Goal: Information Seeking & Learning: Learn about a topic

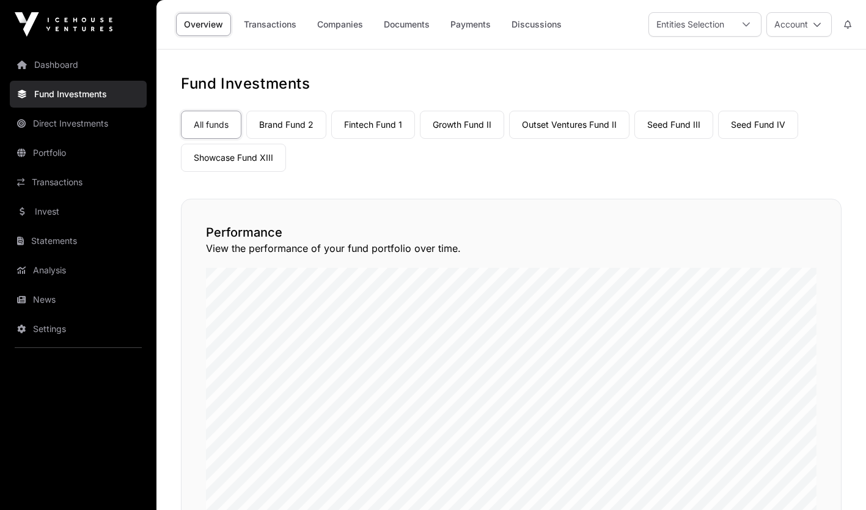
click at [56, 161] on link "Portfolio" at bounding box center [78, 152] width 137 height 27
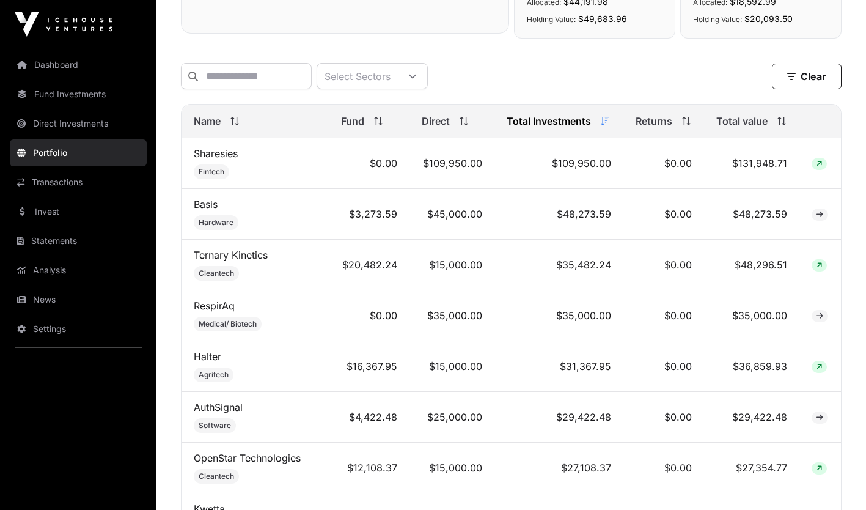
scroll to position [484, 0]
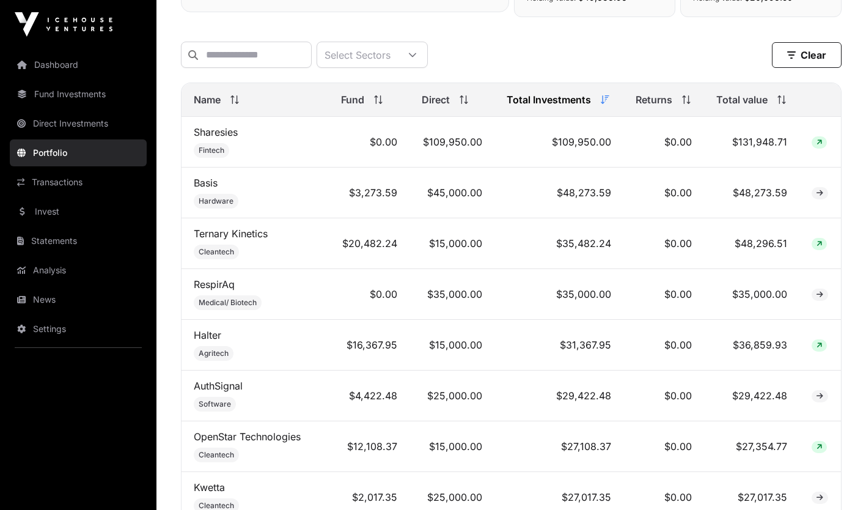
click at [239, 101] on div "Name" at bounding box center [255, 99] width 123 height 15
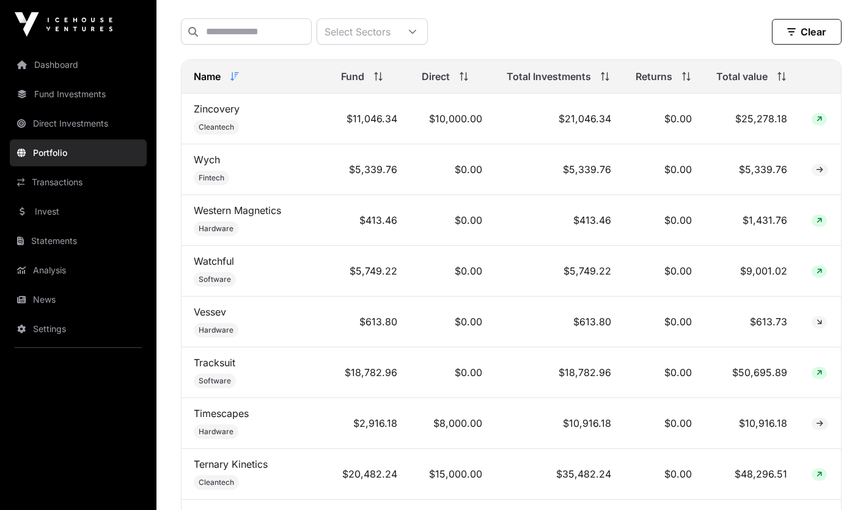
scroll to position [510, 0]
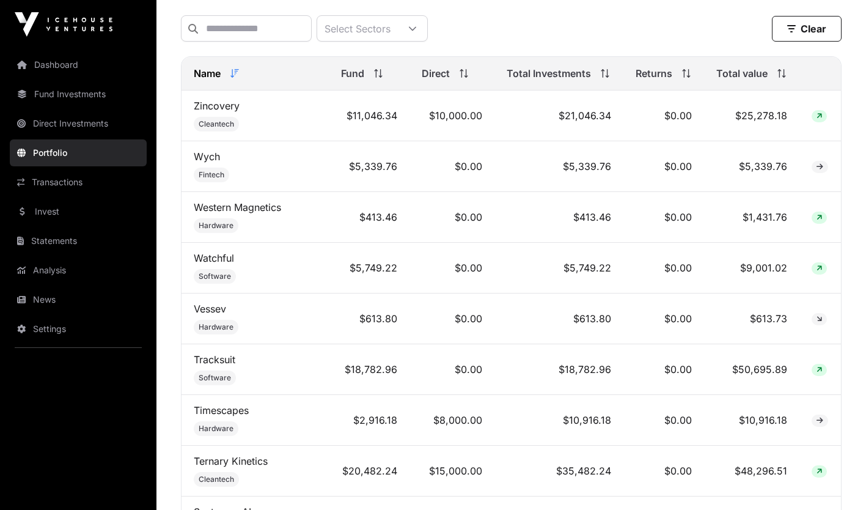
click at [239, 78] on icon at bounding box center [234, 73] width 9 height 9
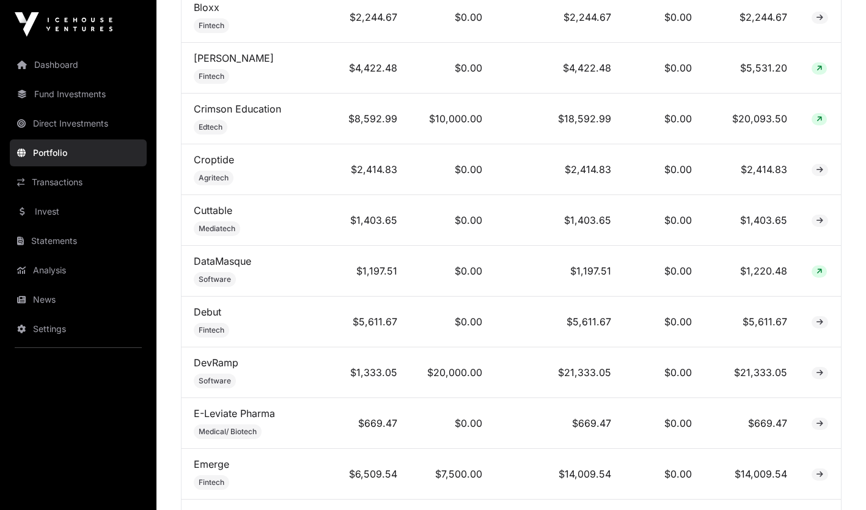
scroll to position [1314, 0]
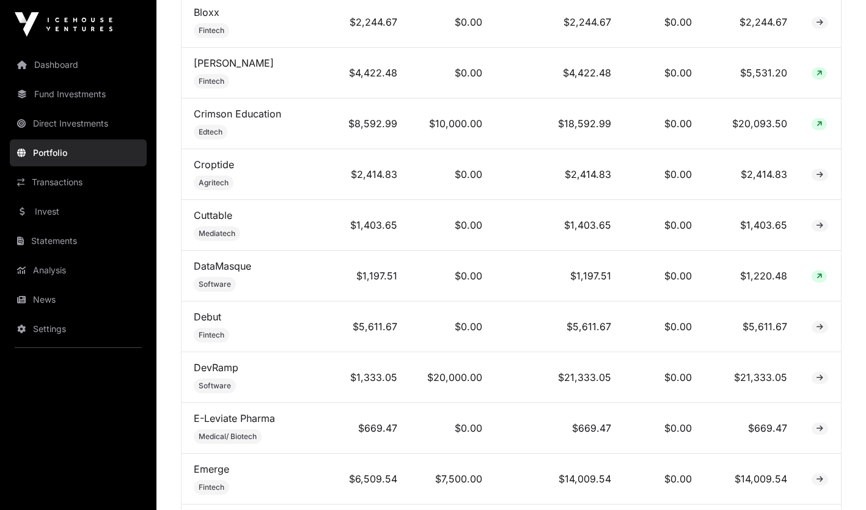
click at [205, 270] on link "DataMasque" at bounding box center [222, 266] width 57 height 12
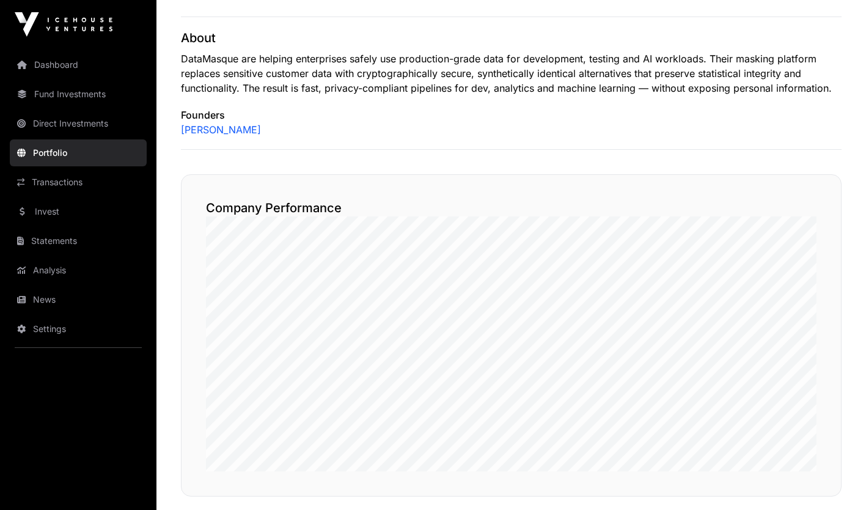
scroll to position [105, 0]
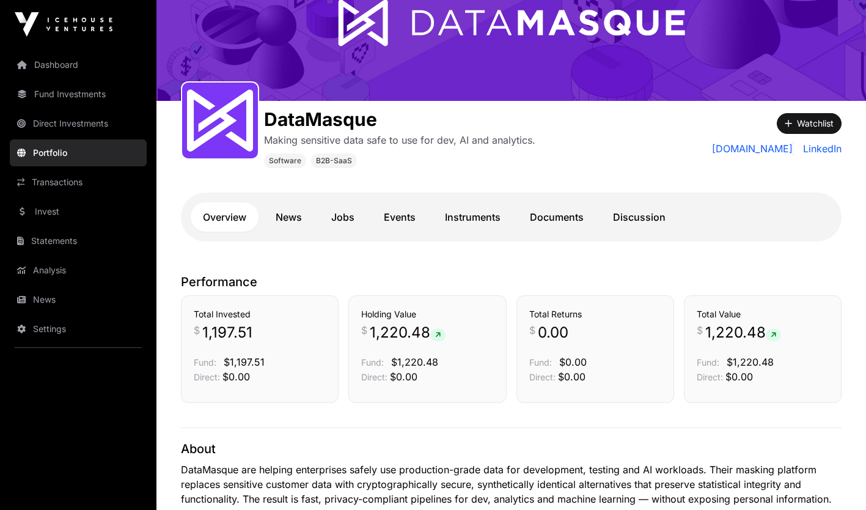
click at [548, 220] on link "Documents" at bounding box center [557, 216] width 78 height 29
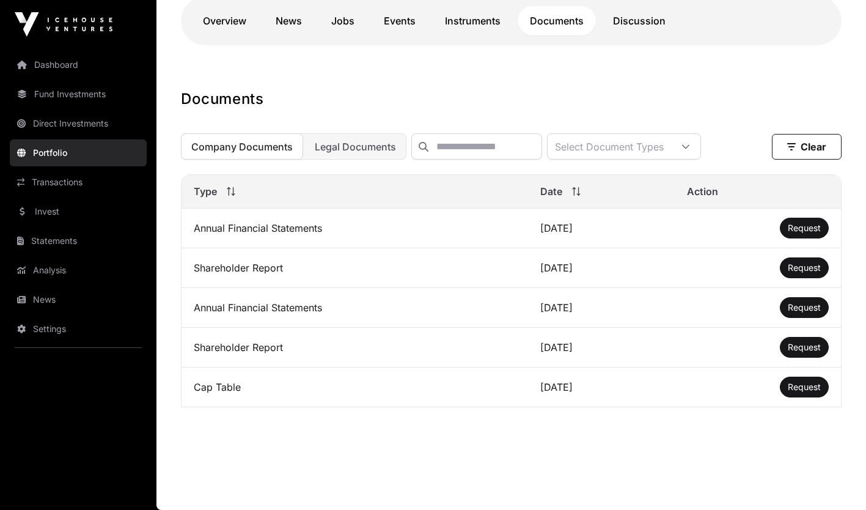
scroll to position [309, 0]
click at [790, 384] on span "Request" at bounding box center [804, 386] width 33 height 10
click at [279, 15] on link "News" at bounding box center [288, 20] width 51 height 29
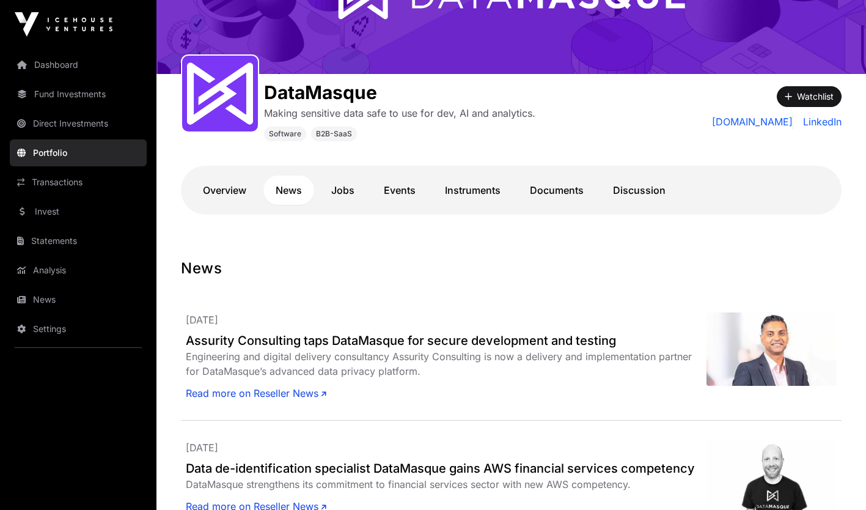
scroll to position [90, 0]
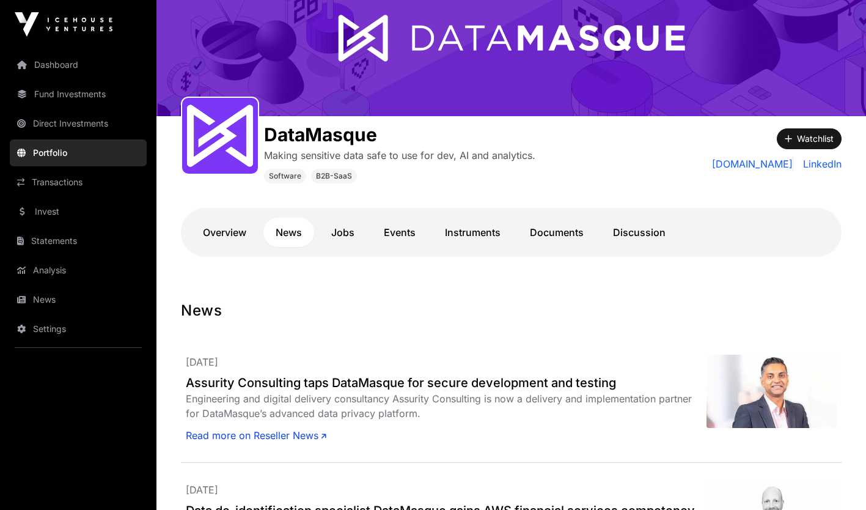
click at [331, 241] on link "Jobs" at bounding box center [343, 232] width 48 height 29
click at [333, 237] on link "Jobs" at bounding box center [343, 232] width 48 height 29
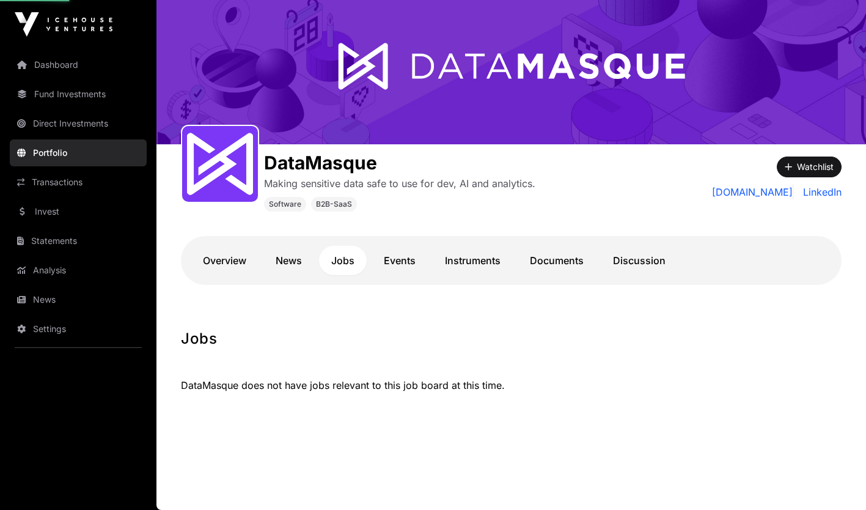
scroll to position [61, 0]
click at [404, 266] on link "Events" at bounding box center [400, 260] width 56 height 29
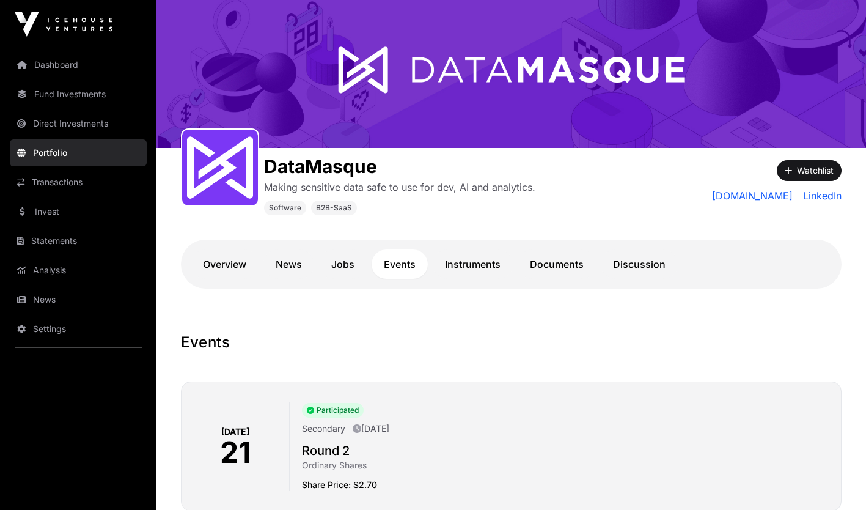
scroll to position [57, 0]
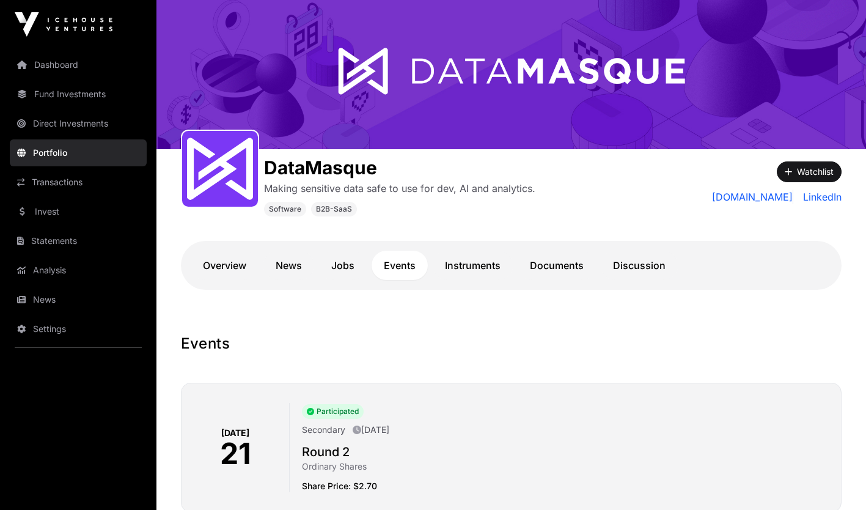
click at [482, 267] on link "Instruments" at bounding box center [473, 265] width 80 height 29
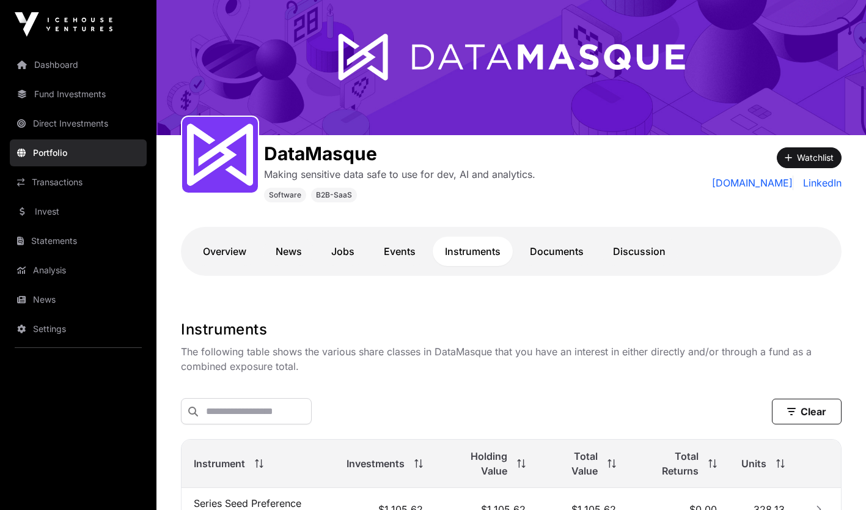
scroll to position [62, 0]
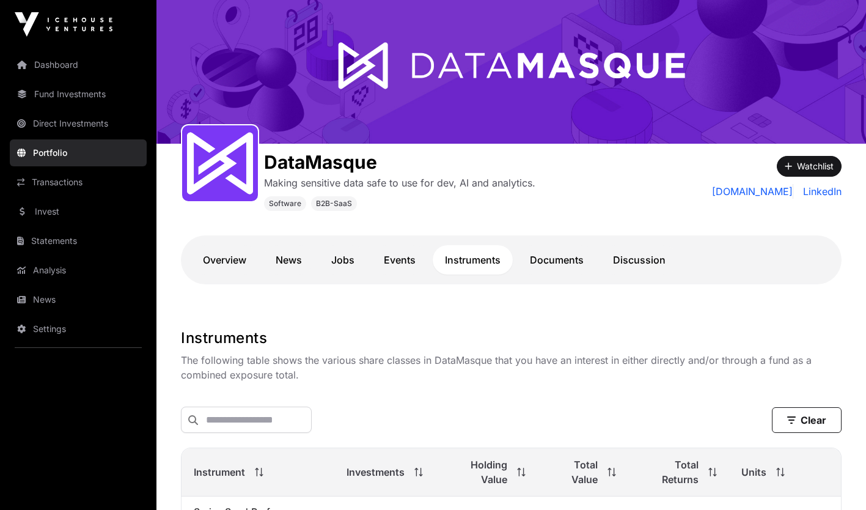
click at [579, 260] on link "Documents" at bounding box center [557, 259] width 78 height 29
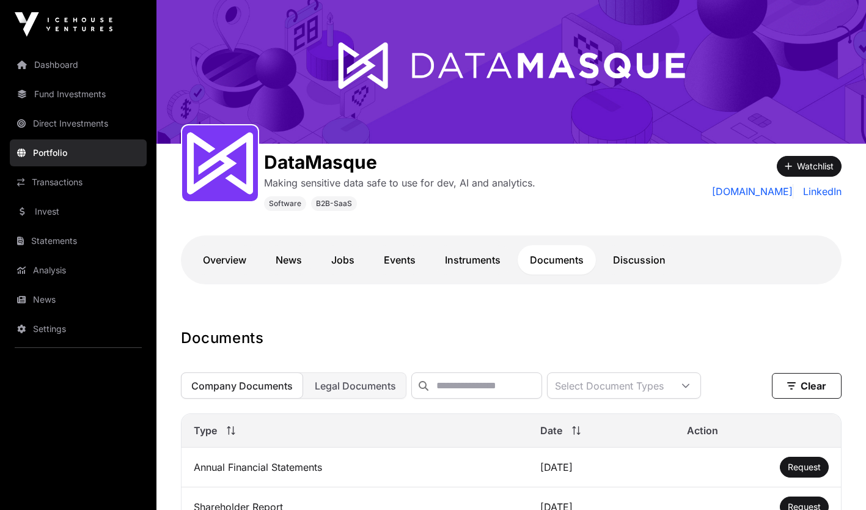
click at [625, 260] on link "Discussion" at bounding box center [639, 259] width 77 height 29
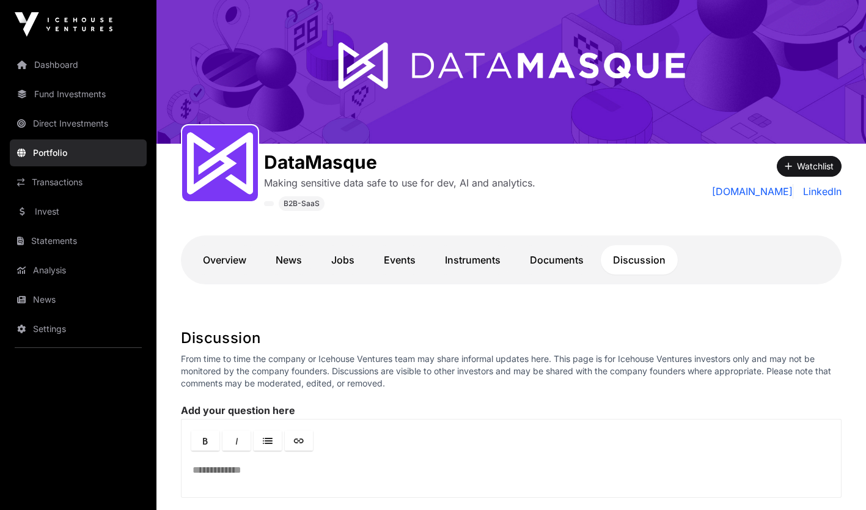
click at [68, 147] on link "Portfolio" at bounding box center [78, 152] width 137 height 27
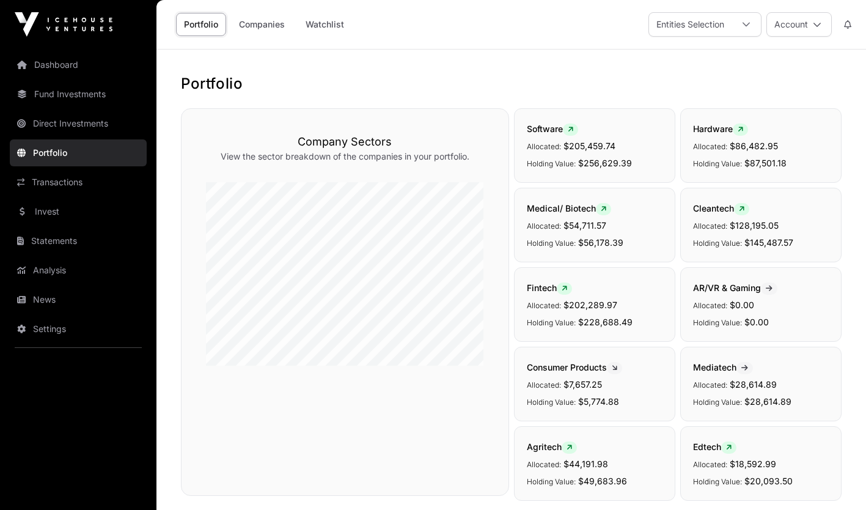
click at [259, 29] on link "Companies" at bounding box center [262, 24] width 62 height 23
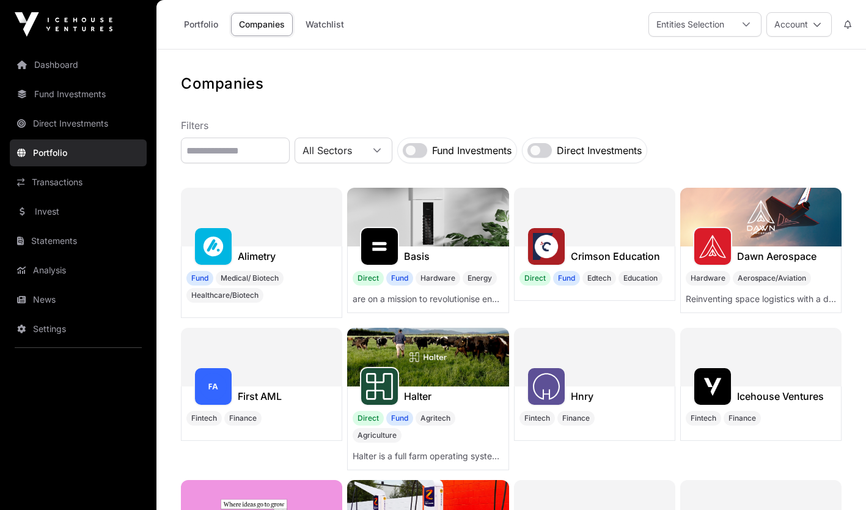
click at [204, 29] on link "Portfolio" at bounding box center [201, 24] width 50 height 23
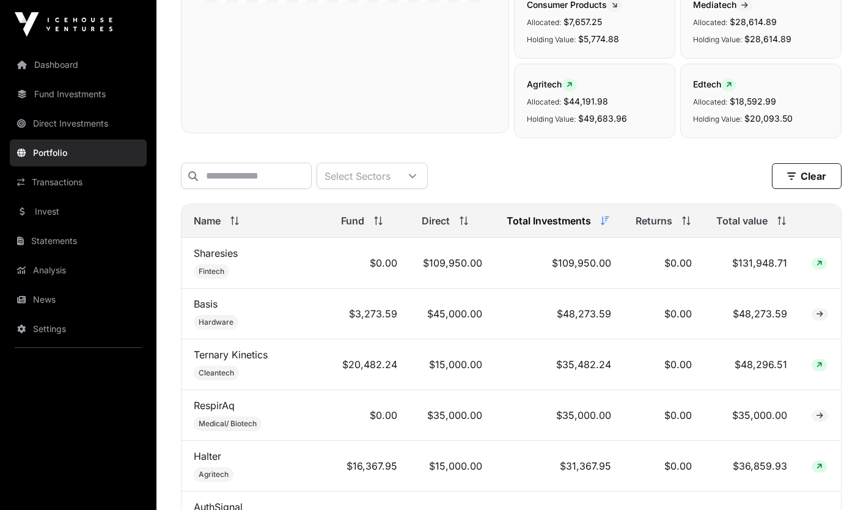
scroll to position [383, 0]
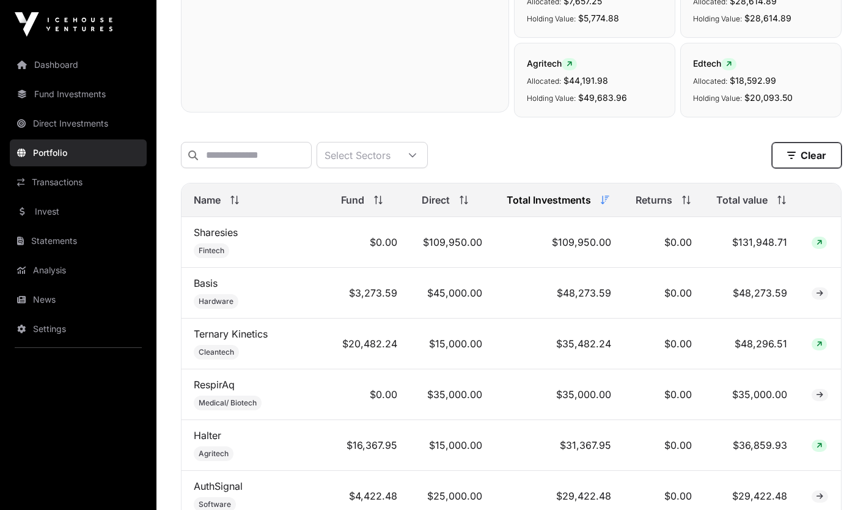
click at [817, 164] on button "Clear" at bounding box center [807, 155] width 70 height 26
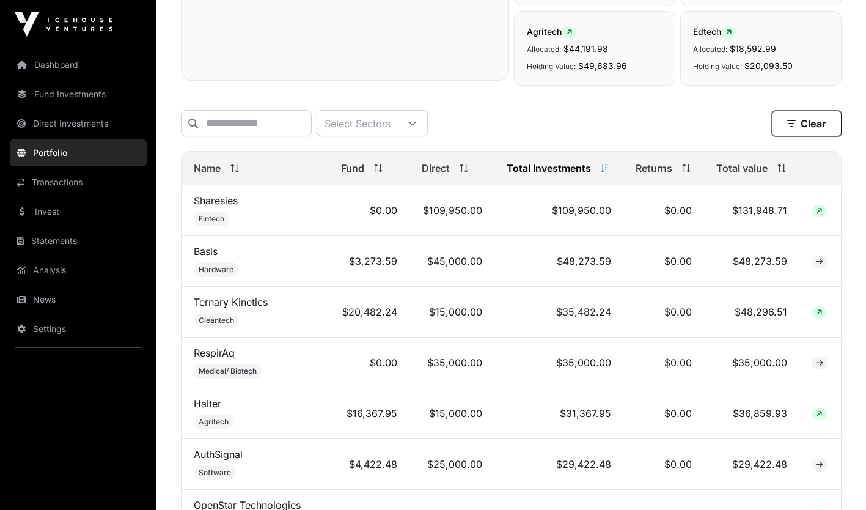
scroll to position [410, 0]
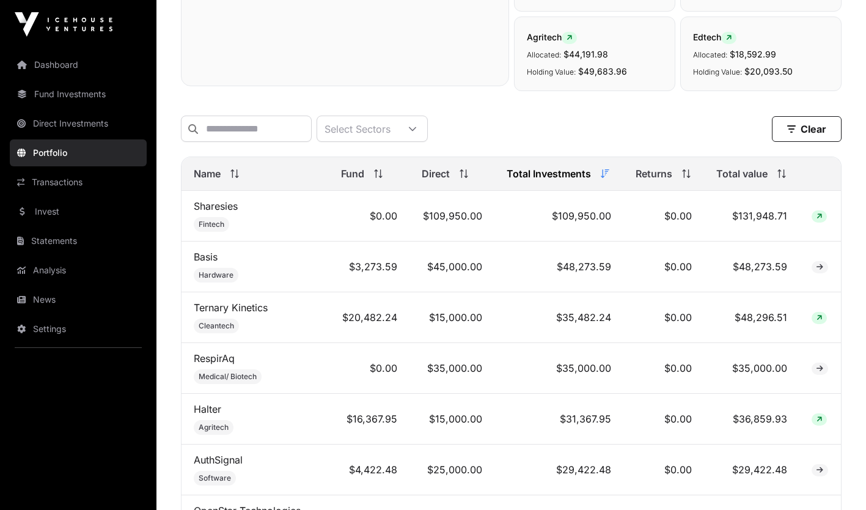
click at [417, 129] on icon at bounding box center [412, 129] width 9 height 9
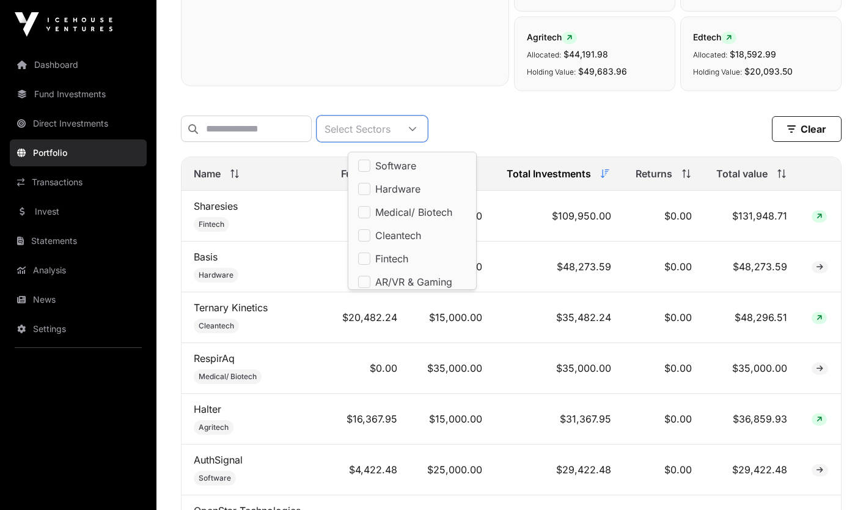
scroll to position [12, 8]
click at [417, 129] on icon at bounding box center [412, 129] width 9 height 9
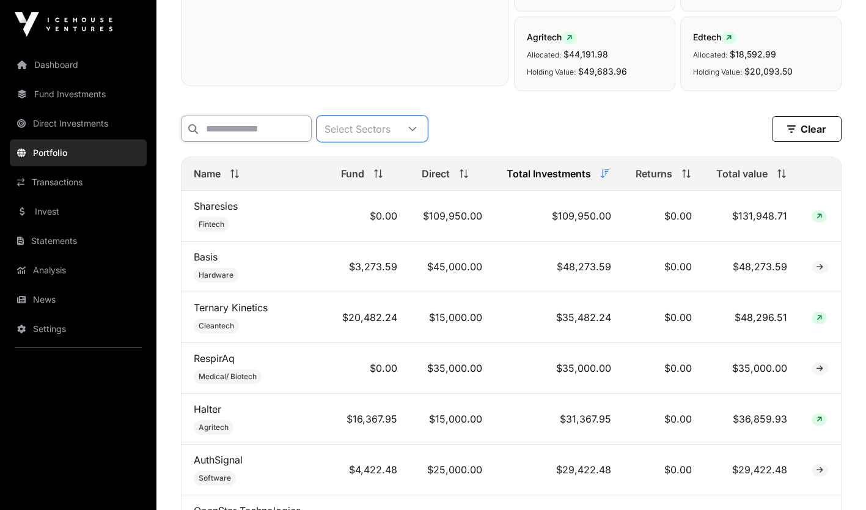
click at [312, 126] on input "text" at bounding box center [246, 129] width 131 height 26
click at [362, 128] on div "Select Sectors" at bounding box center [357, 128] width 81 height 25
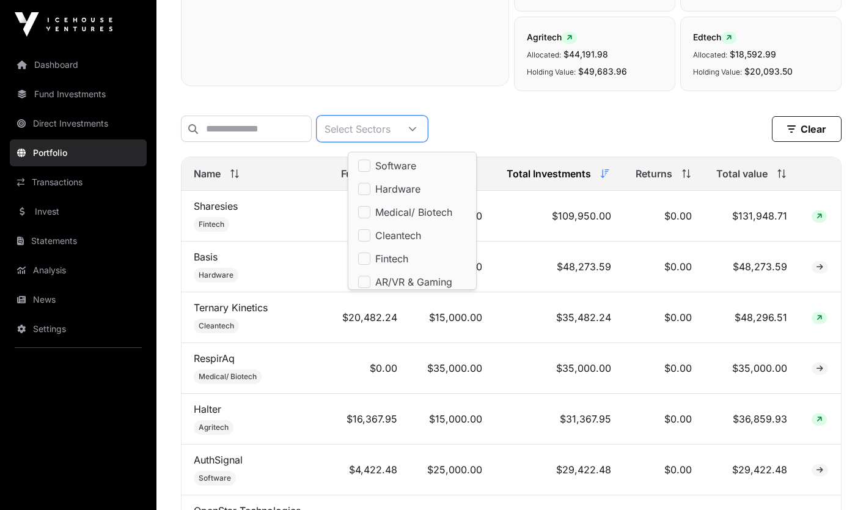
click at [236, 178] on icon at bounding box center [234, 173] width 9 height 9
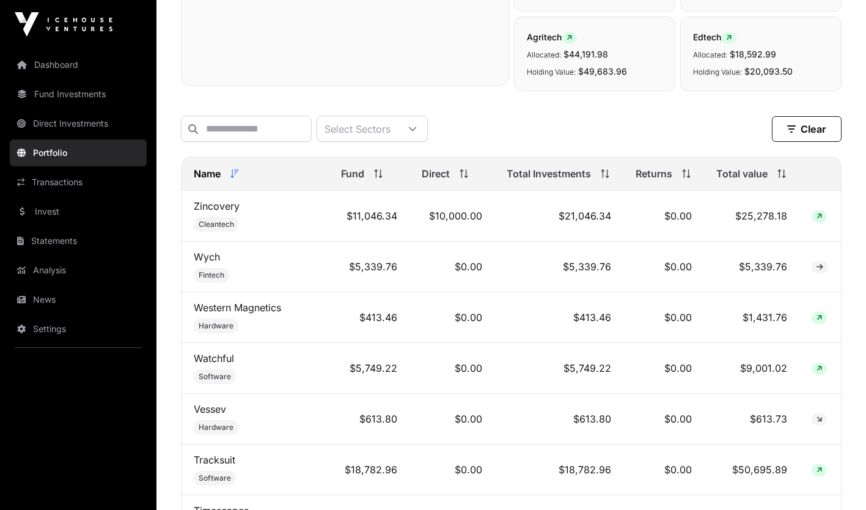
click at [236, 178] on icon at bounding box center [234, 173] width 9 height 9
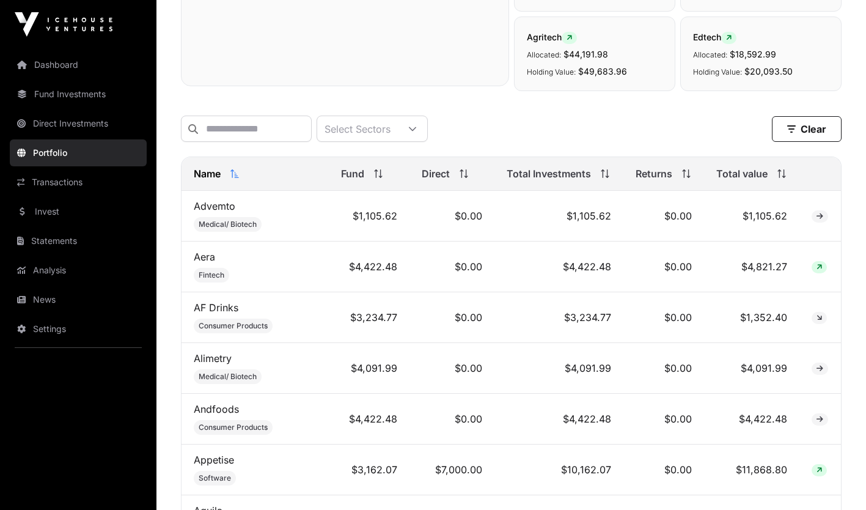
click at [417, 130] on icon at bounding box center [412, 129] width 9 height 9
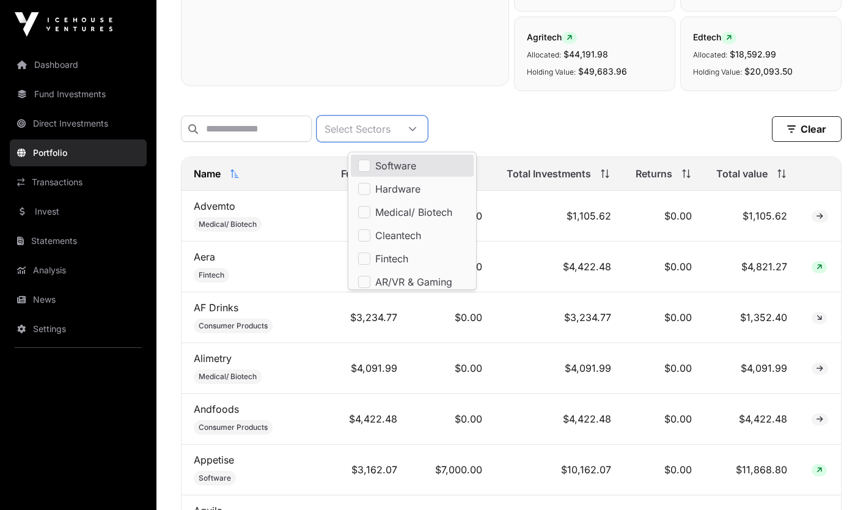
click at [427, 166] on li "Software" at bounding box center [412, 166] width 123 height 22
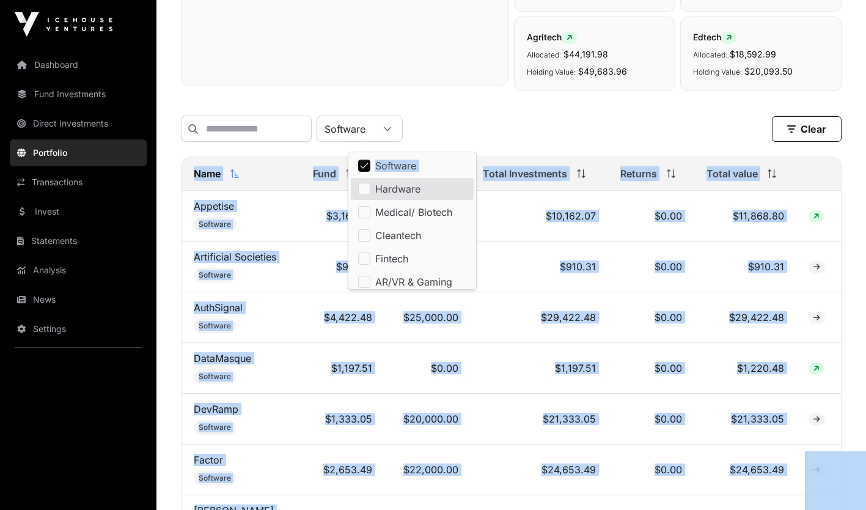
drag, startPoint x: 194, startPoint y: 180, endPoint x: 377, endPoint y: 196, distance: 182.8
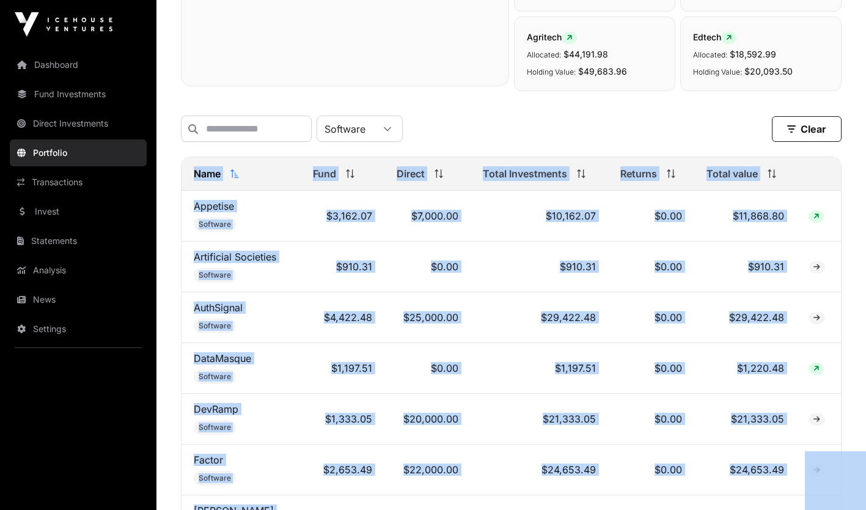
copy body "Name Fund Direct Total Investments Returns Total value Appetise Software $3,162…"
click at [392, 130] on icon at bounding box center [387, 129] width 9 height 9
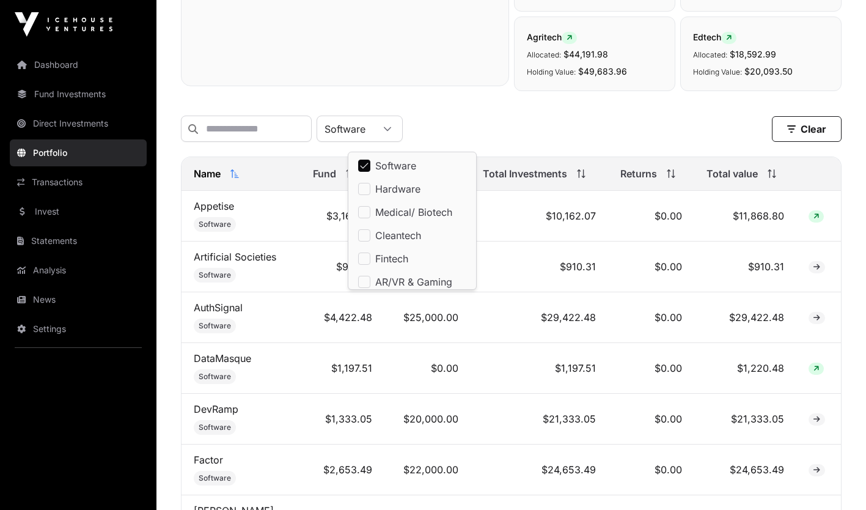
click at [402, 163] on span "Software" at bounding box center [395, 166] width 41 height 10
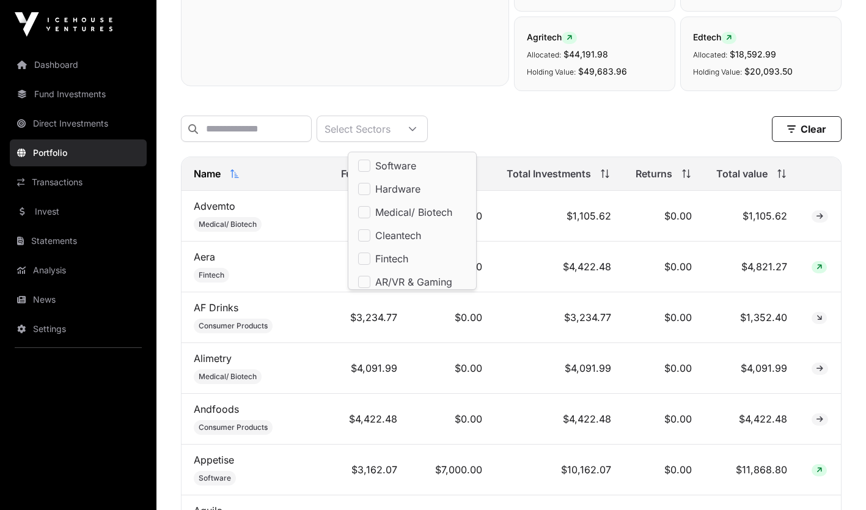
click at [392, 161] on span "Software" at bounding box center [395, 166] width 41 height 10
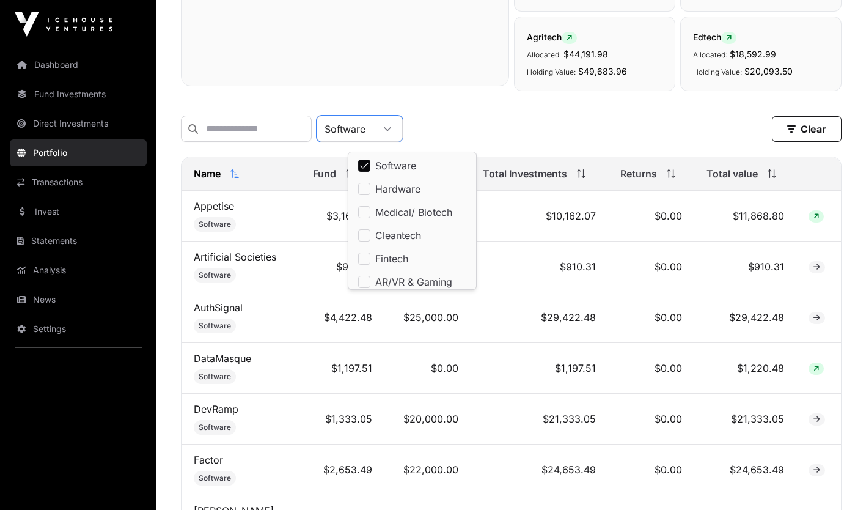
click at [392, 161] on span "Software" at bounding box center [395, 166] width 41 height 10
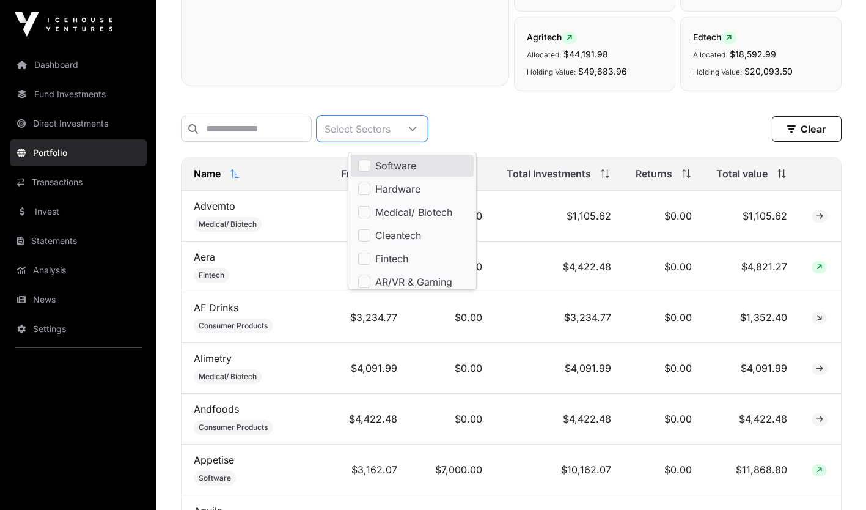
click at [493, 113] on div "Select Sectors Clear Filters" at bounding box center [511, 129] width 661 height 46
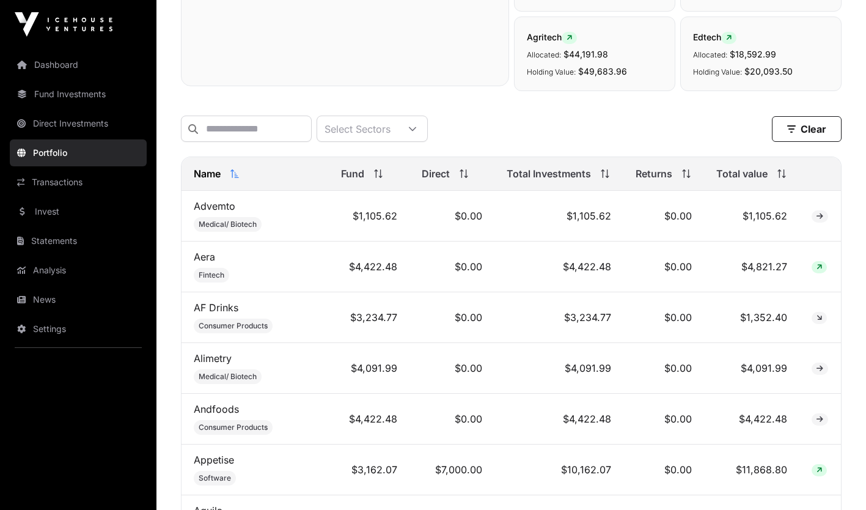
click at [208, 181] on span "Name" at bounding box center [207, 173] width 27 height 15
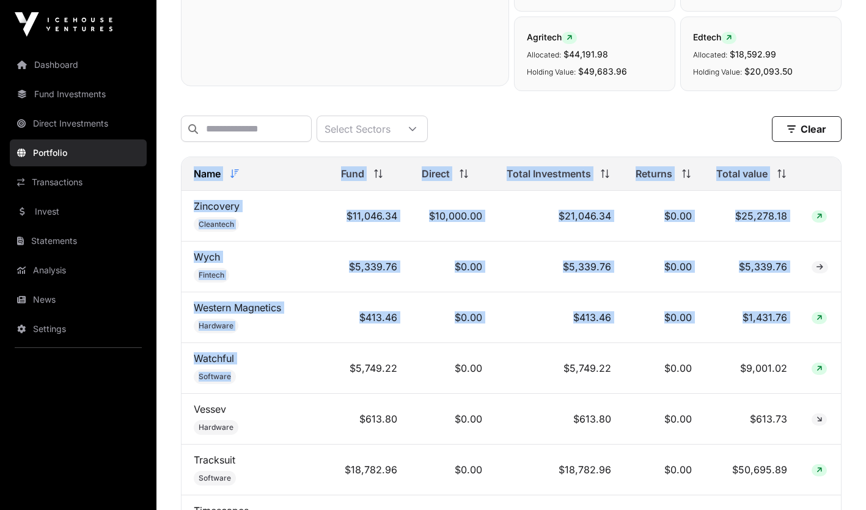
drag, startPoint x: 191, startPoint y: 181, endPoint x: 349, endPoint y: 356, distance: 235.5
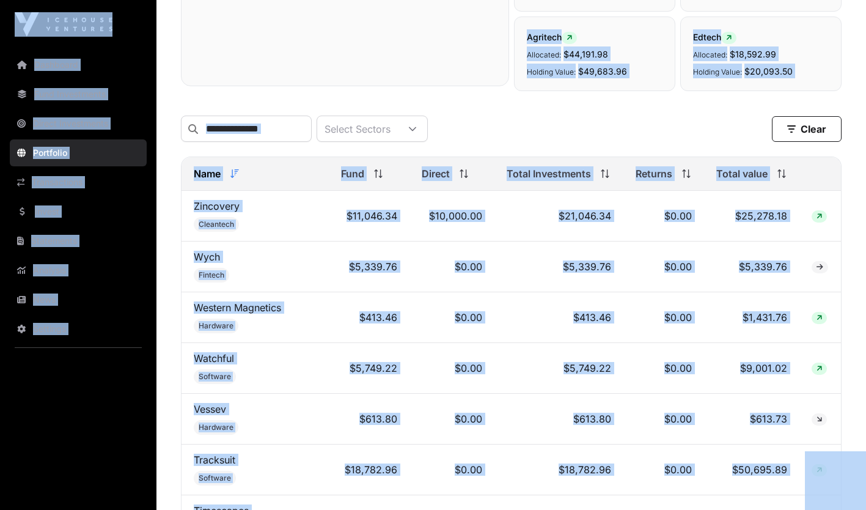
click at [284, 219] on td "Zincovery Cleantech" at bounding box center [255, 216] width 147 height 51
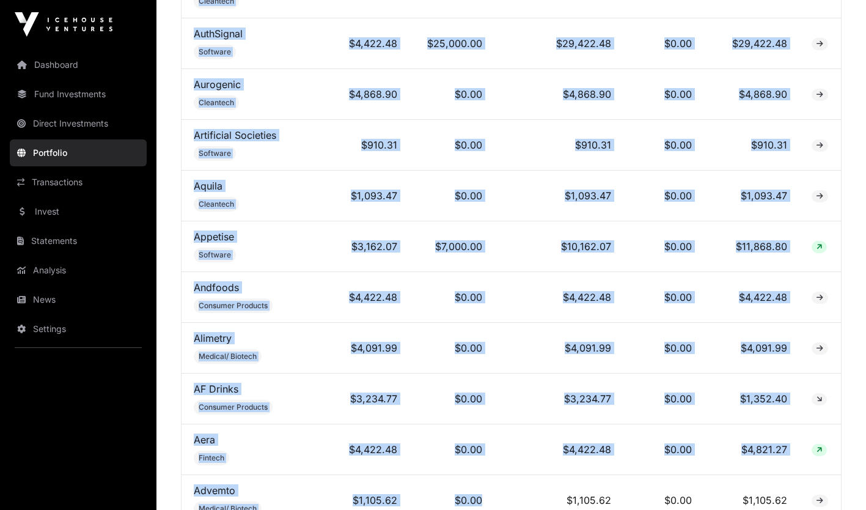
scroll to position [3632, 0]
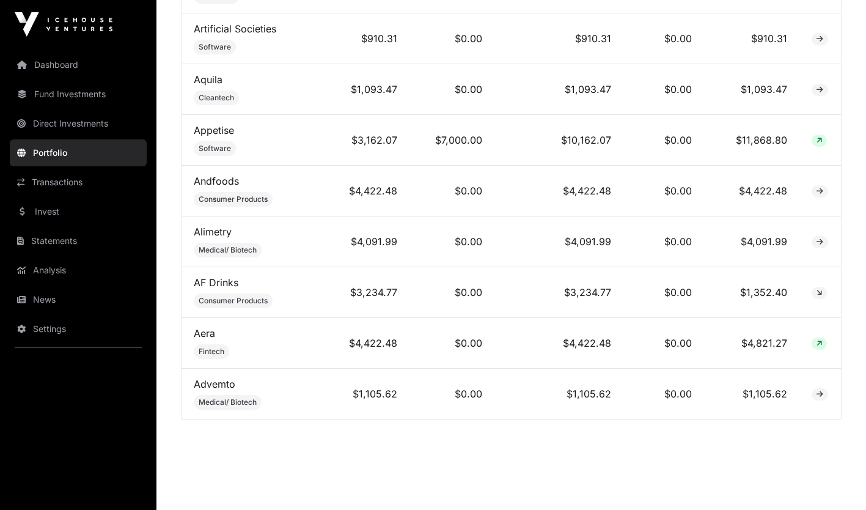
drag, startPoint x: 195, startPoint y: 180, endPoint x: 514, endPoint y: 540, distance: 481.2
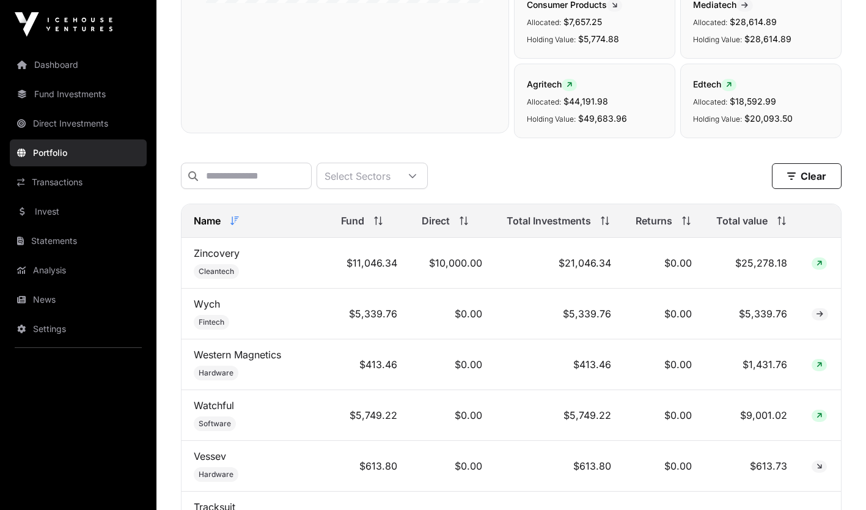
scroll to position [397, 0]
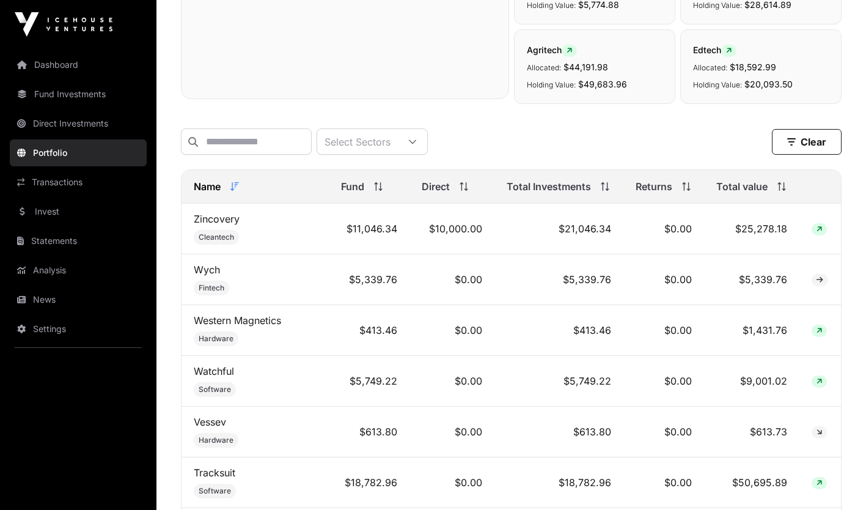
click at [237, 191] on icon at bounding box center [234, 186] width 9 height 9
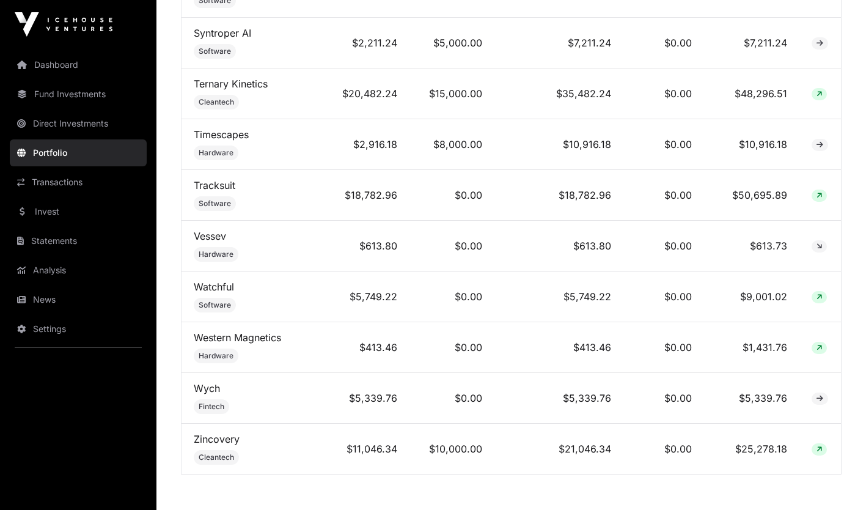
scroll to position [3632, 0]
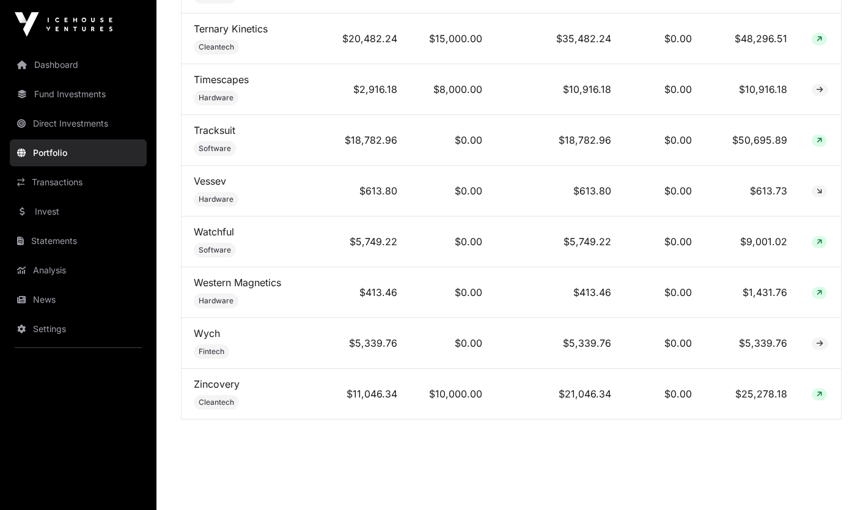
drag, startPoint x: 191, startPoint y: 192, endPoint x: 855, endPoint y: 382, distance: 690.6
copy thead
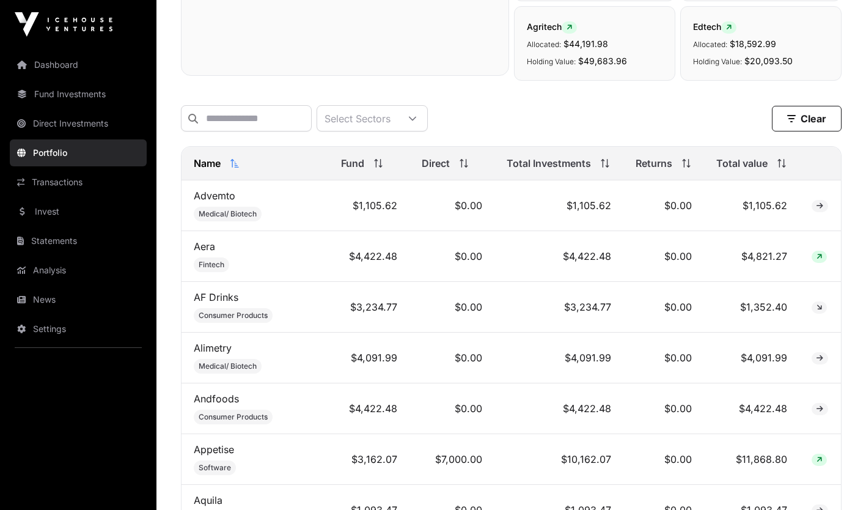
scroll to position [486, 0]
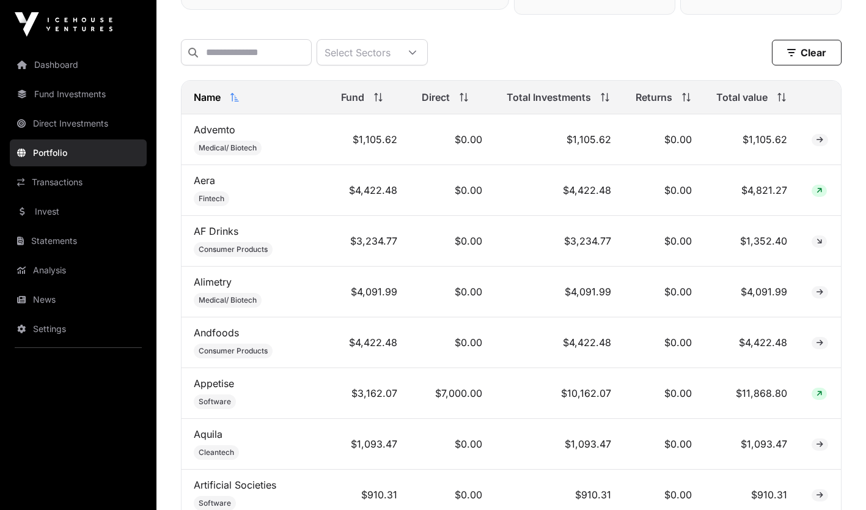
click at [841, 75] on div "Select Sectors Clear Filters" at bounding box center [511, 52] width 661 height 46
drag, startPoint x: 820, startPoint y: 104, endPoint x: 330, endPoint y: 95, distance: 490.4
click at [330, 95] on tr "Name Fund Direct Total Investments Returns Total value" at bounding box center [512, 98] width 660 height 34
copy table "Fund Direct Total Investments Returns Total value"
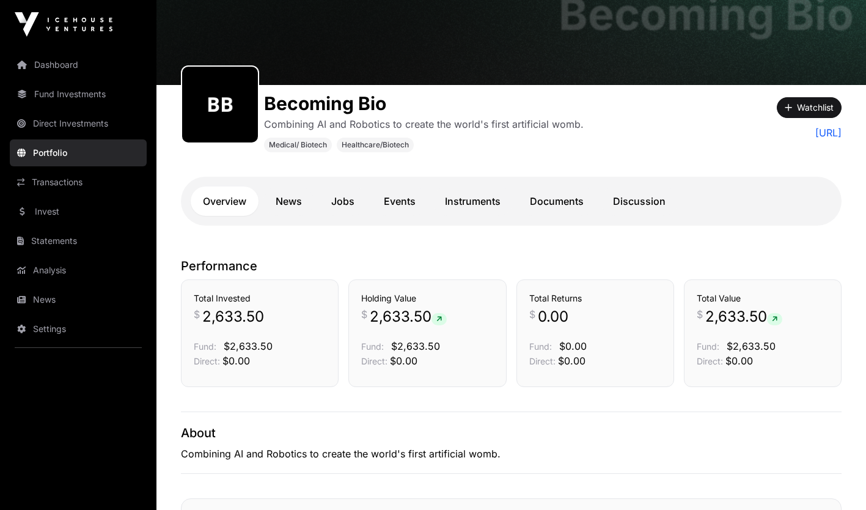
scroll to position [68, 0]
